Goal: Find specific page/section: Find specific page/section

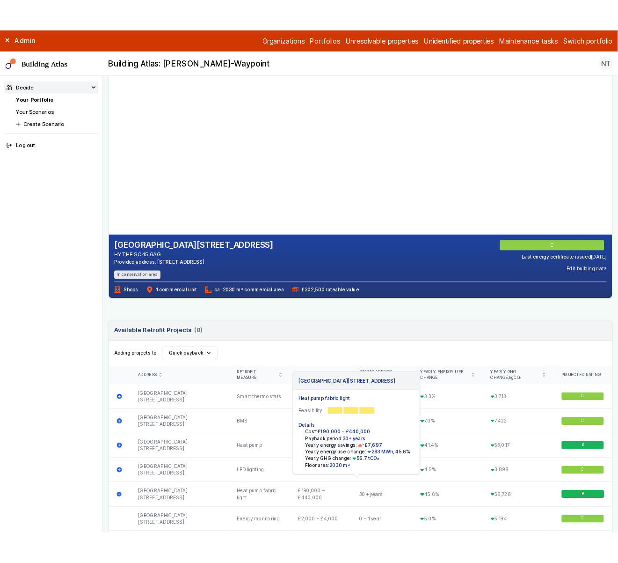
scroll to position [31, 0]
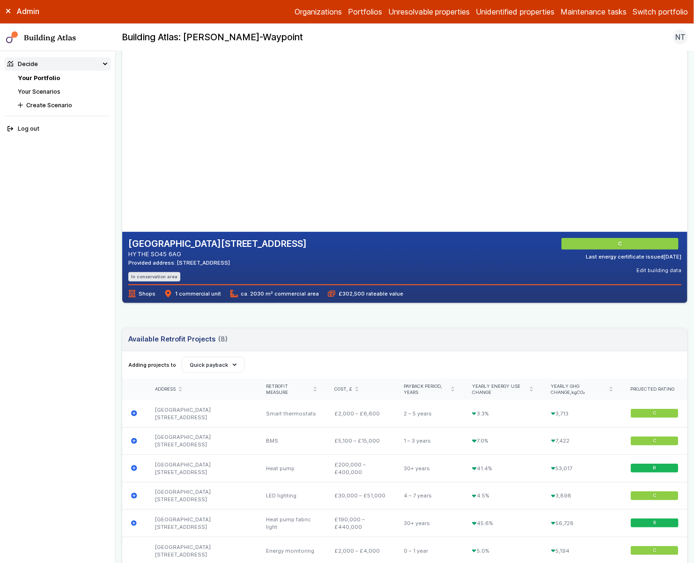
drag, startPoint x: 302, startPoint y: 157, endPoint x: 235, endPoint y: 129, distance: 72.4
click at [122, 129] on gmp-map-3d at bounding box center [122, 137] width 0 height 187
drag, startPoint x: 333, startPoint y: 162, endPoint x: 238, endPoint y: 146, distance: 96.0
click at [122, 146] on gmp-map-3d at bounding box center [122, 137] width 0 height 187
drag, startPoint x: 347, startPoint y: 177, endPoint x: 266, endPoint y: 173, distance: 81.1
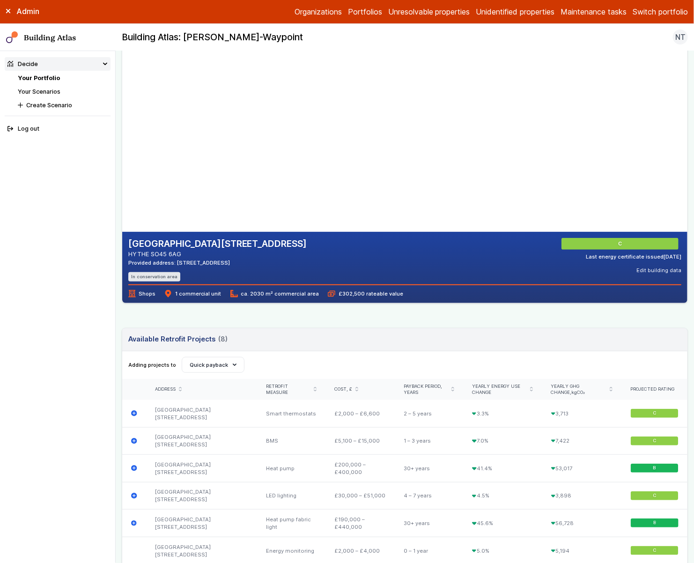
click at [122, 173] on gmp-map-3d at bounding box center [122, 137] width 0 height 187
drag, startPoint x: 382, startPoint y: 201, endPoint x: 305, endPoint y: 141, distance: 97.5
click at [122, 141] on gmp-map-3d at bounding box center [122, 137] width 0 height 187
drag, startPoint x: 341, startPoint y: 181, endPoint x: 256, endPoint y: 161, distance: 87.5
click at [122, 161] on gmp-map-3d at bounding box center [122, 137] width 0 height 187
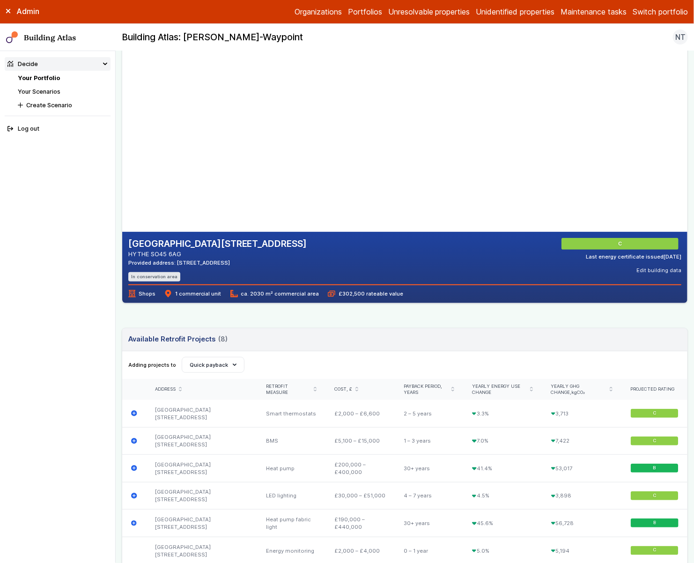
drag, startPoint x: 256, startPoint y: 169, endPoint x: 329, endPoint y: 163, distance: 73.7
click at [122, 163] on gmp-map-3d at bounding box center [122, 137] width 0 height 187
drag, startPoint x: 247, startPoint y: 206, endPoint x: 218, endPoint y: 192, distance: 32.0
click at [122, 193] on gmp-map-3d at bounding box center [122, 137] width 0 height 187
drag, startPoint x: 314, startPoint y: 184, endPoint x: 291, endPoint y: 184, distance: 23.4
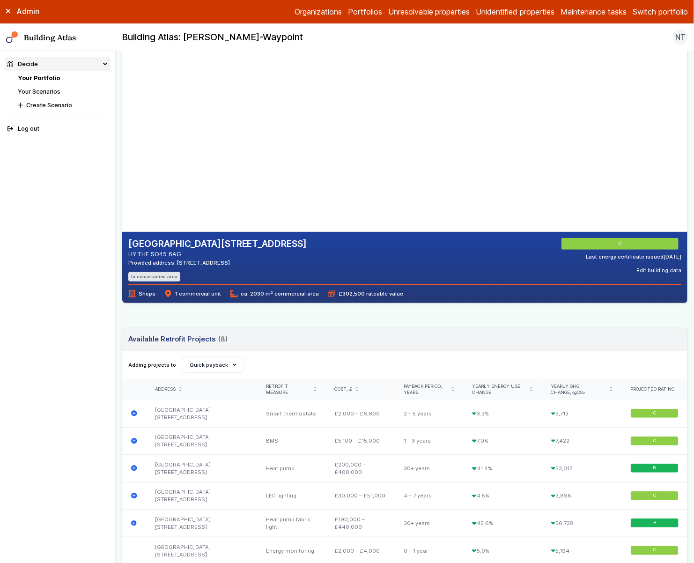
click at [122, 184] on gmp-map-3d at bounding box center [122, 137] width 0 height 187
drag, startPoint x: 271, startPoint y: 199, endPoint x: 335, endPoint y: 192, distance: 63.6
click at [122, 192] on gmp-map-3d at bounding box center [122, 137] width 0 height 187
drag, startPoint x: 280, startPoint y: 183, endPoint x: 330, endPoint y: 185, distance: 49.2
click at [122, 185] on gmp-map-3d at bounding box center [122, 137] width 0 height 187
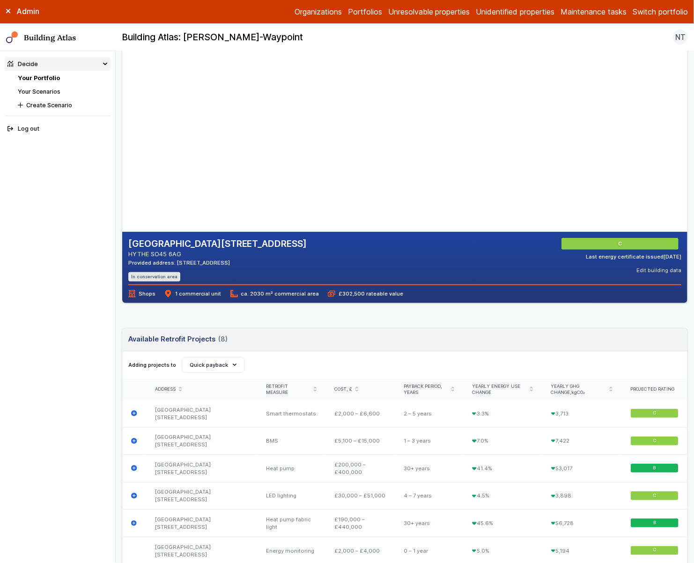
drag, startPoint x: 245, startPoint y: 176, endPoint x: 274, endPoint y: 143, distance: 43.8
click at [122, 143] on gmp-map-3d at bounding box center [122, 137] width 0 height 187
drag, startPoint x: 274, startPoint y: 144, endPoint x: 274, endPoint y: 150, distance: 6.1
click at [122, 150] on gmp-map-3d at bounding box center [122, 137] width 0 height 187
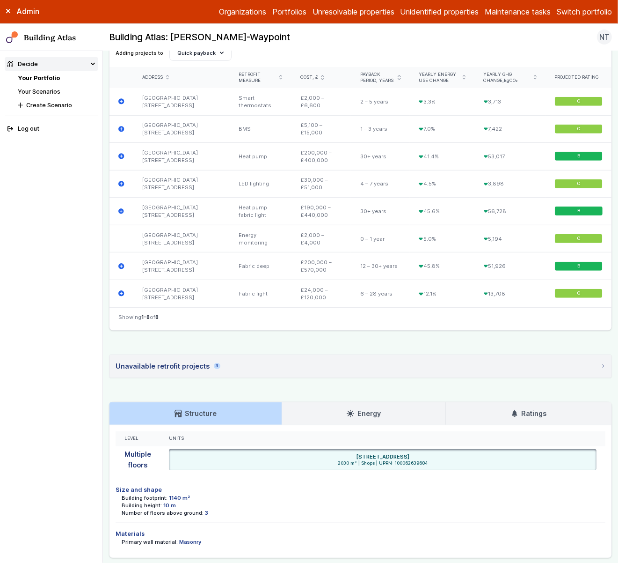
scroll to position [335, 0]
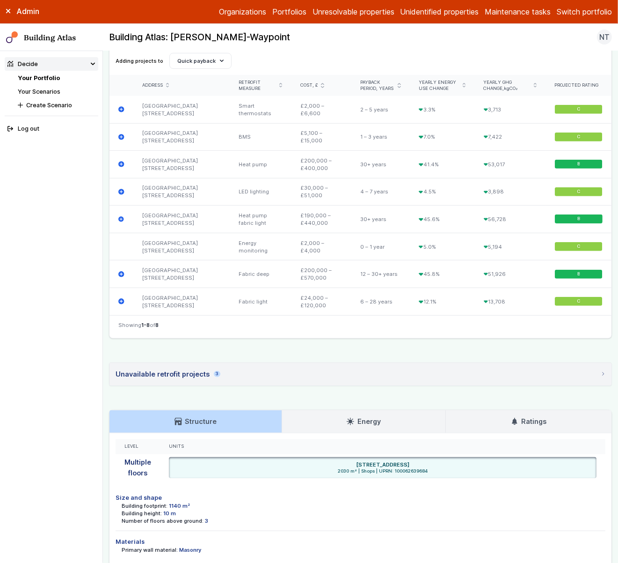
click at [402, 426] on link "Energy" at bounding box center [364, 421] width 164 height 22
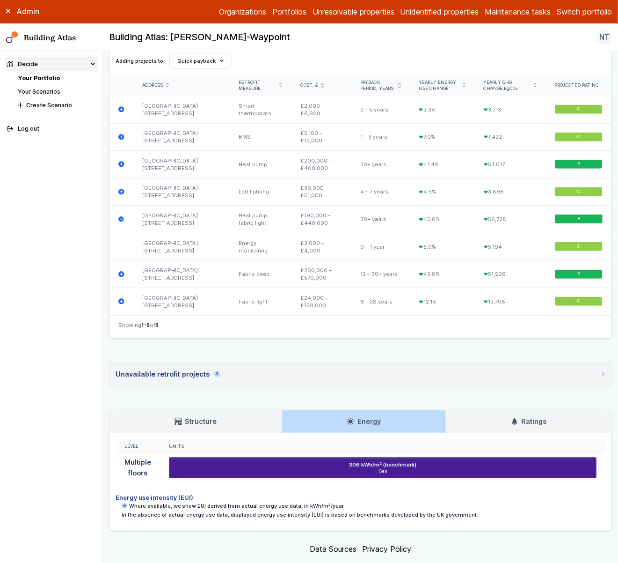
click at [527, 418] on h3 "Ratings" at bounding box center [529, 421] width 36 height 10
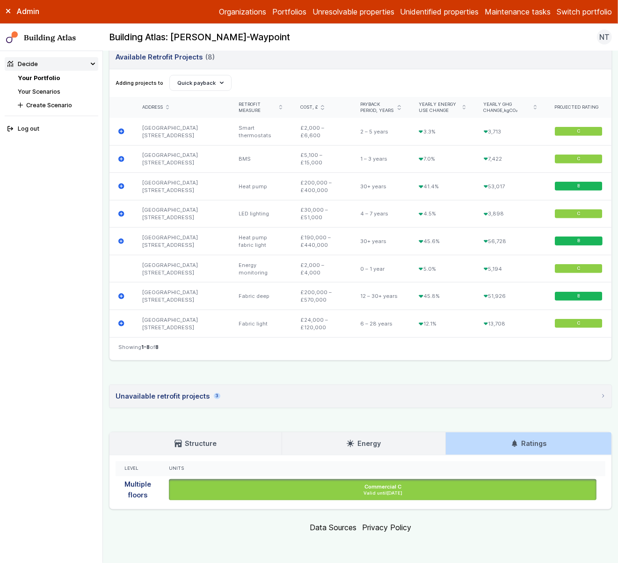
scroll to position [314, 0]
click at [372, 439] on h3 "Energy" at bounding box center [364, 443] width 34 height 10
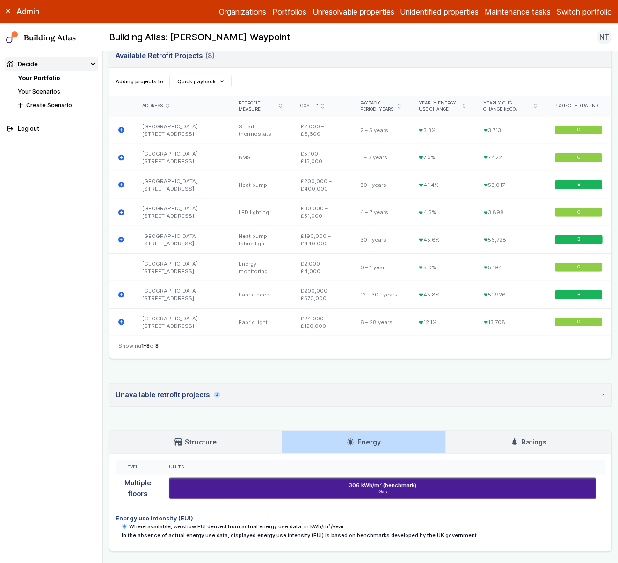
click at [235, 438] on link "Structure" at bounding box center [196, 442] width 172 height 22
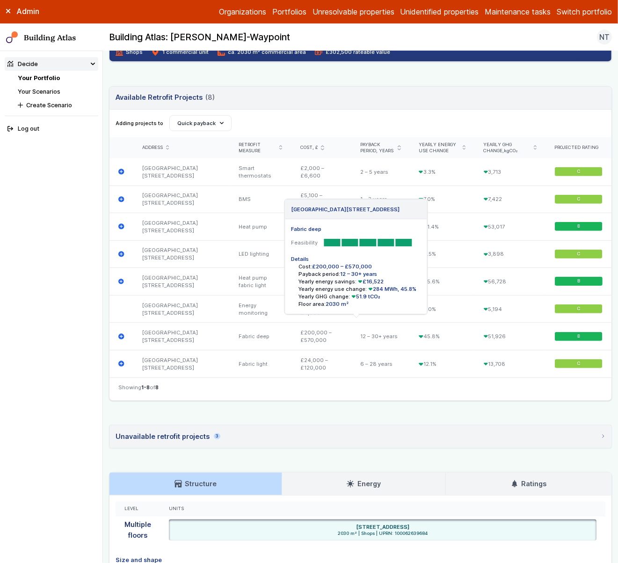
scroll to position [263, 0]
